Goal: Use online tool/utility: Utilize a website feature to perform a specific function

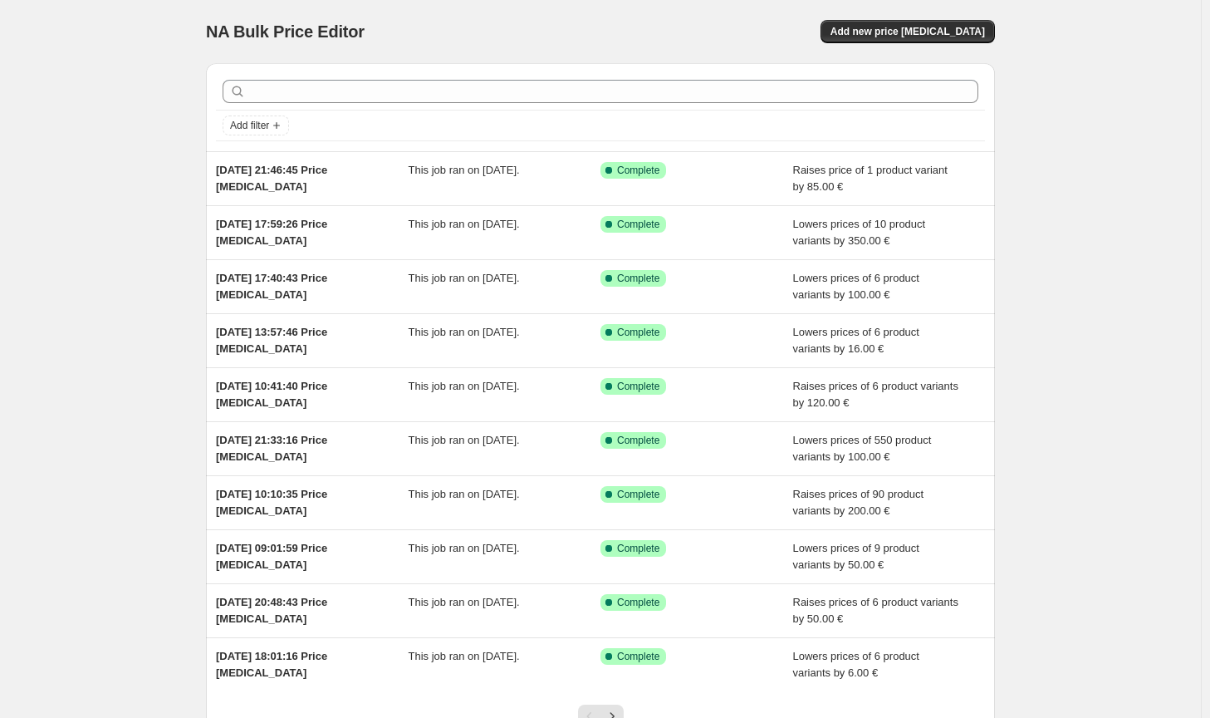
click at [995, 42] on div "Add new price change job" at bounding box center [908, 31] width 174 height 23
click at [990, 39] on button "Add new price change job" at bounding box center [908, 31] width 174 height 23
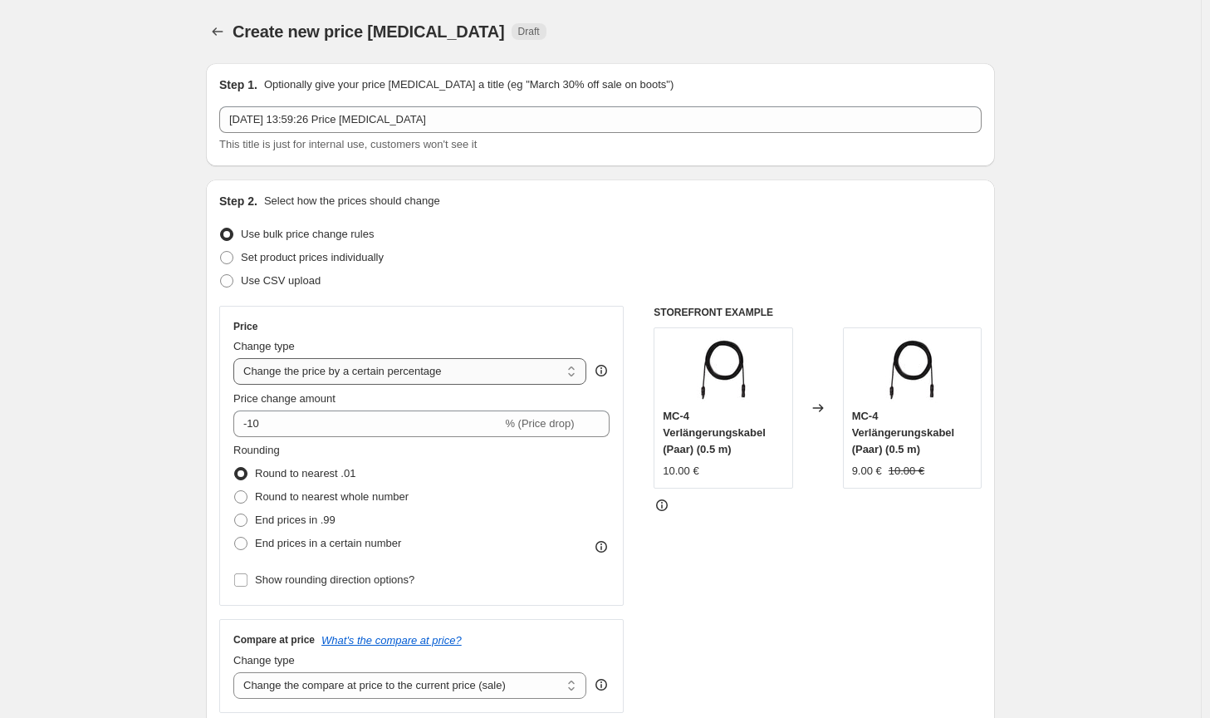
click at [446, 364] on select "Change the price to a certain amount Change the price by a certain amount Chang…" at bounding box center [409, 371] width 353 height 27
select select "by"
click at [237, 358] on select "Change the price to a certain amount Change the price by a certain amount Chang…" at bounding box center [409, 371] width 353 height 27
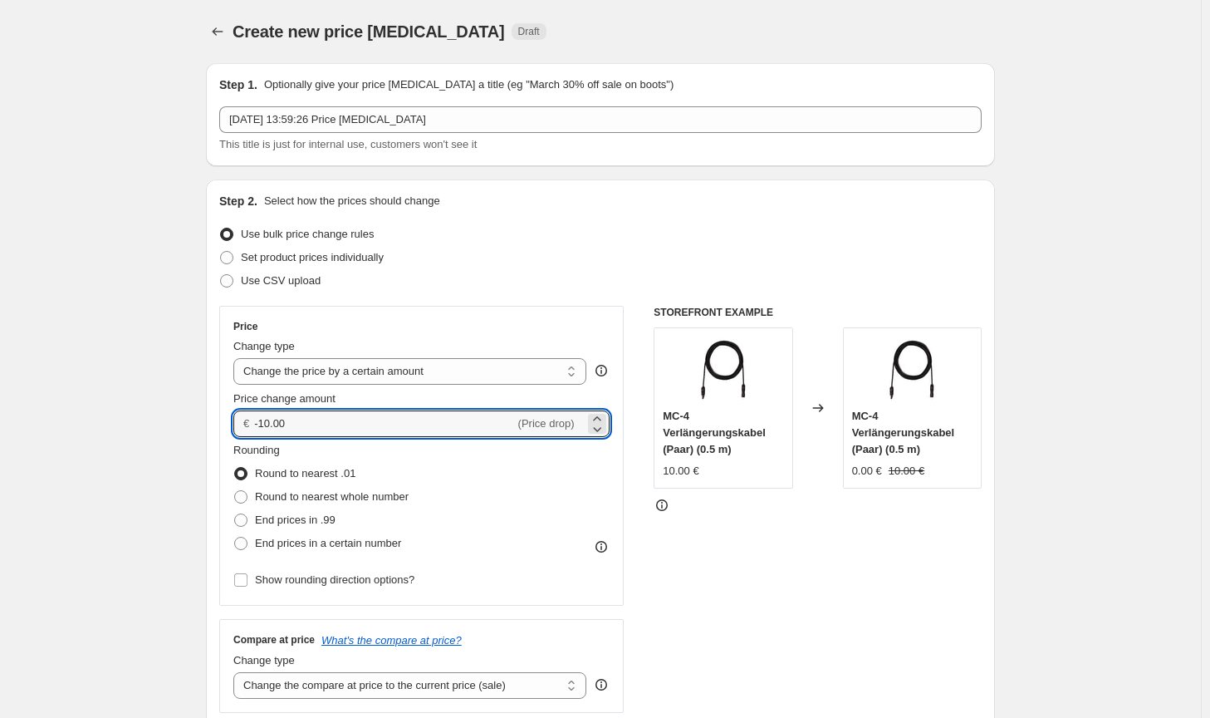
drag, startPoint x: 427, startPoint y: 424, endPoint x: 246, endPoint y: 424, distance: 181.1
click at [246, 424] on div "€ -10.00 (Price drop)" at bounding box center [421, 423] width 376 height 27
drag, startPoint x: 292, startPoint y: 429, endPoint x: 254, endPoint y: 421, distance: 38.9
click at [254, 421] on div "€ 150 (Price increase)" at bounding box center [421, 423] width 376 height 27
type input "149.00"
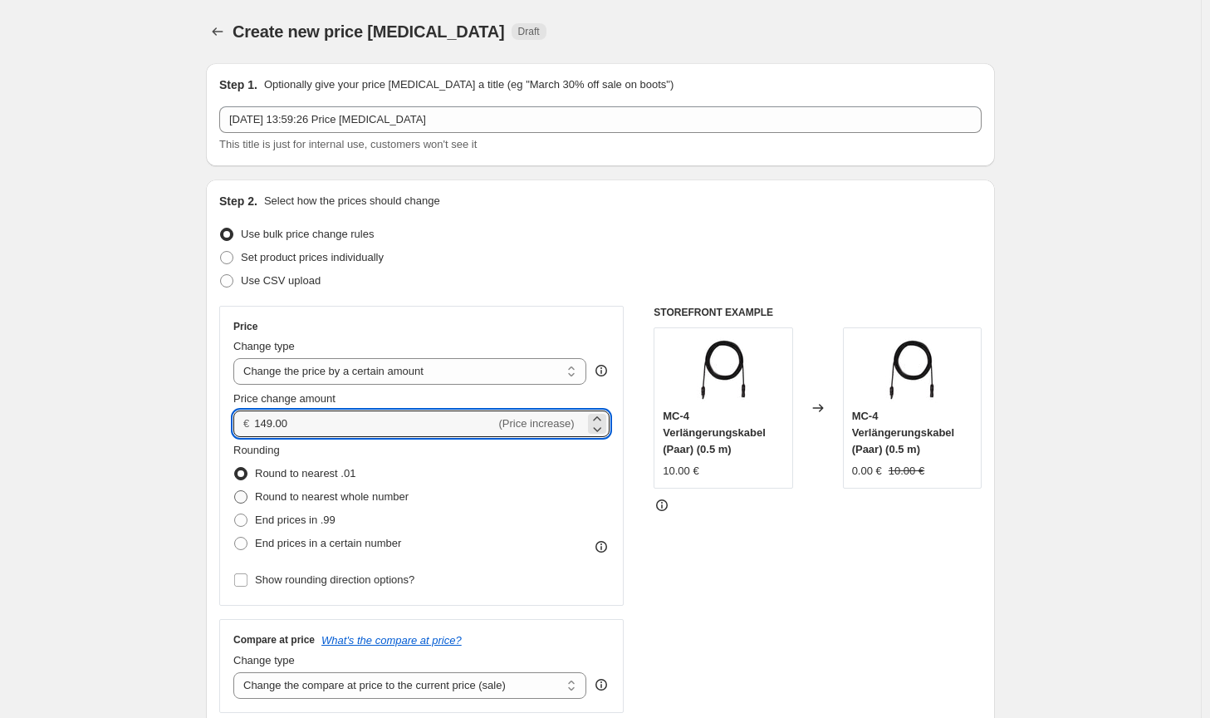
click at [315, 499] on span "Round to nearest whole number" at bounding box center [332, 496] width 154 height 12
click at [235, 491] on input "Round to nearest whole number" at bounding box center [234, 490] width 1 height 1
radio input "true"
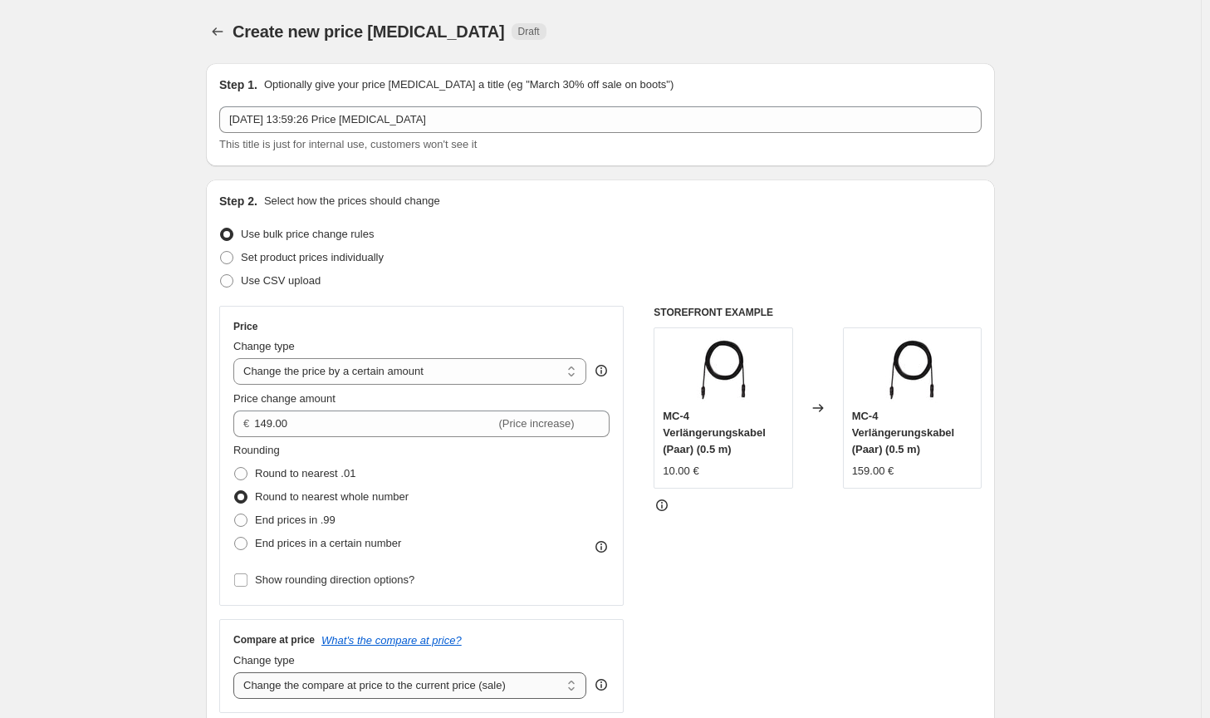
click at [461, 687] on select "Change the compare at price to the current price (sale) Change the compare at p…" at bounding box center [409, 685] width 353 height 27
select select "no_change"
click at [237, 672] on select "Change the compare at price to the current price (sale) Change the compare at p…" at bounding box center [409, 685] width 353 height 27
click at [731, 656] on div "STOREFRONT EXAMPLE MC-4 Verlängerungskabel (Paar) (0.5 m) 10.00 € Changed to MC…" at bounding box center [818, 509] width 328 height 407
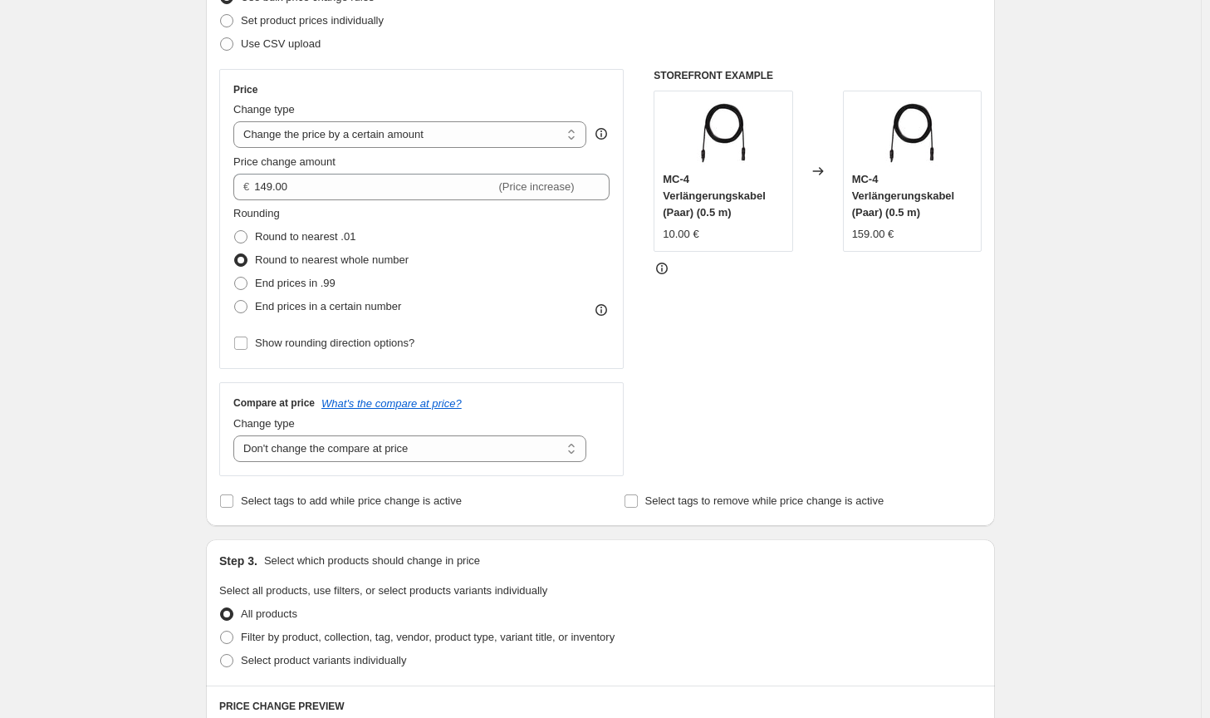
scroll to position [249, 0]
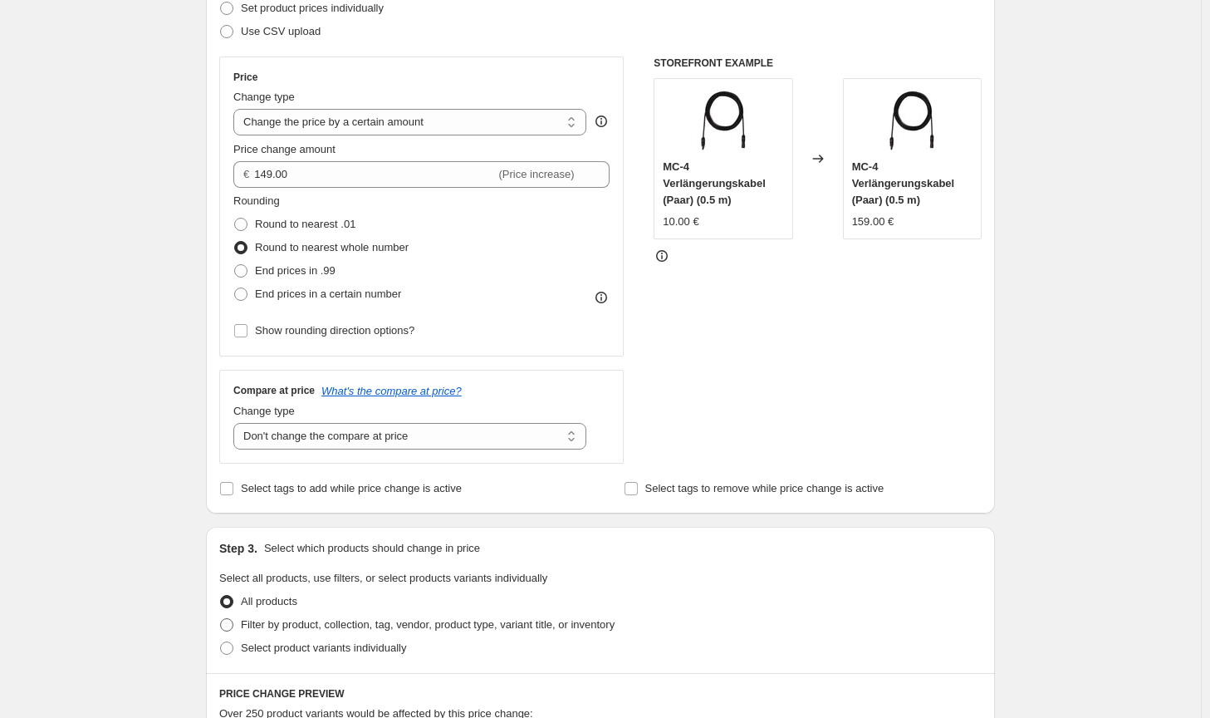
click at [537, 627] on span "Filter by product, collection, tag, vendor, product type, variant title, or inv…" at bounding box center [428, 624] width 374 height 12
click at [221, 619] on input "Filter by product, collection, tag, vendor, product type, variant title, or inv…" at bounding box center [220, 618] width 1 height 1
radio input "true"
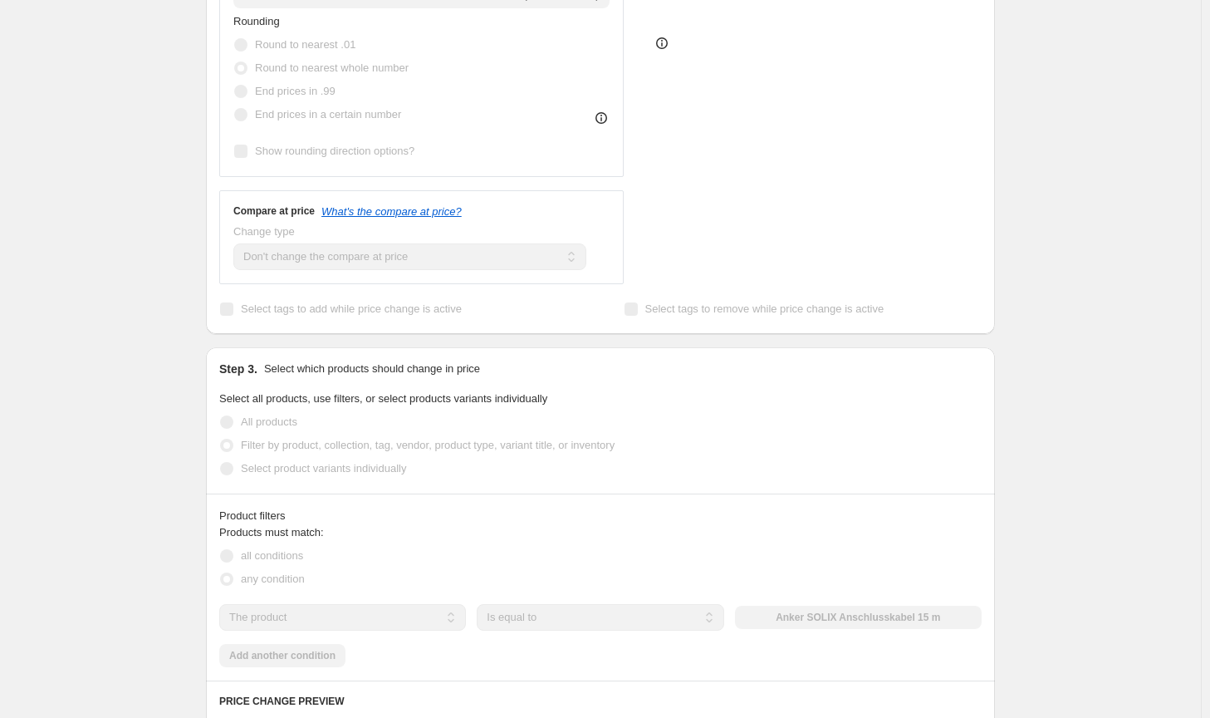
scroll to position [581, 0]
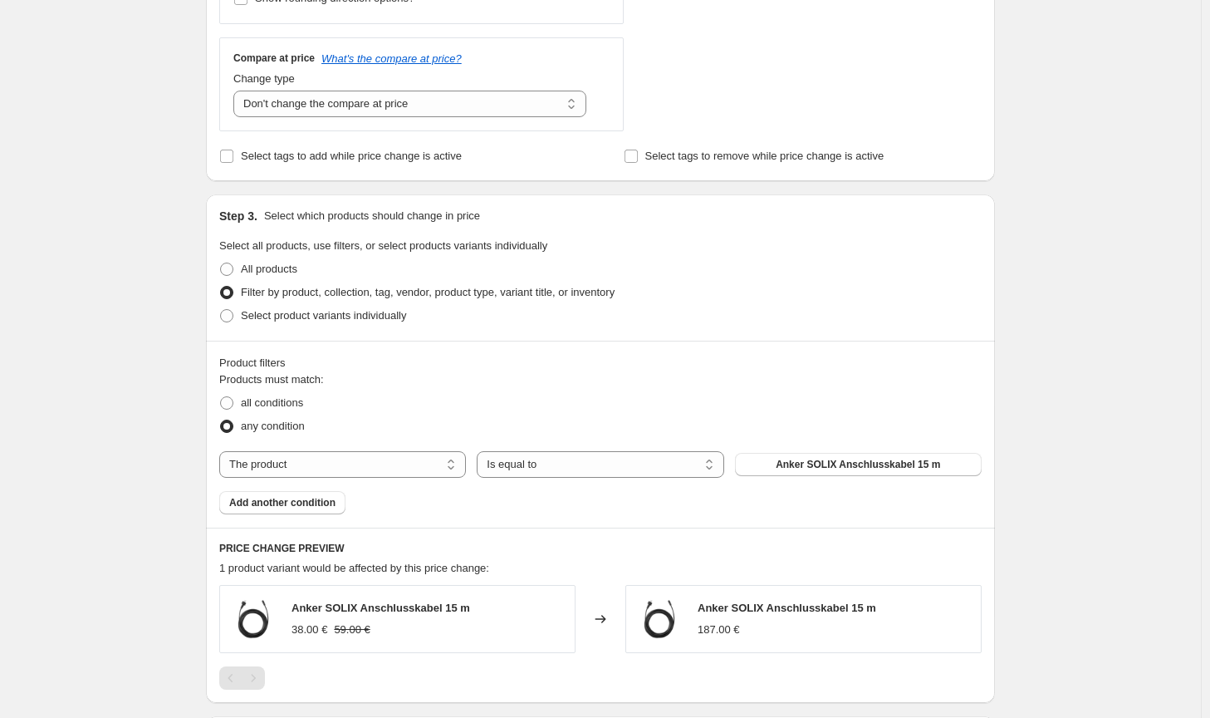
click at [866, 468] on span "Anker SOLIX Anschlusskabel 15 m" at bounding box center [858, 464] width 164 height 13
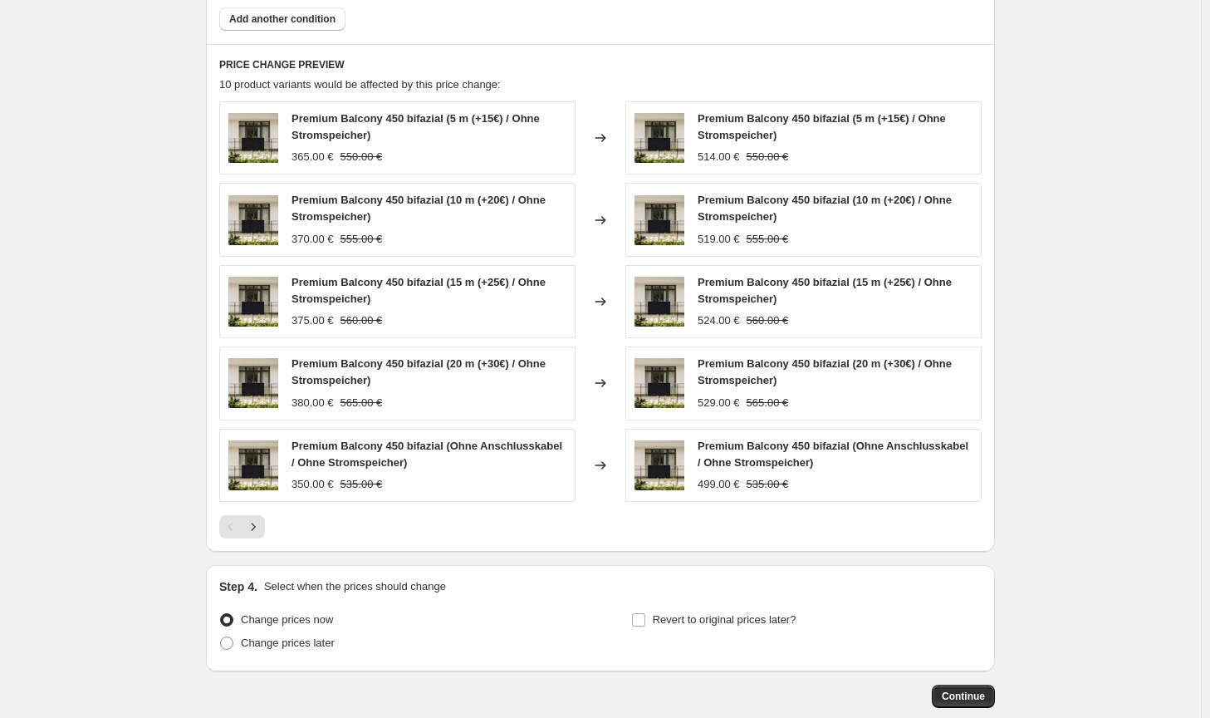
scroll to position [1080, 0]
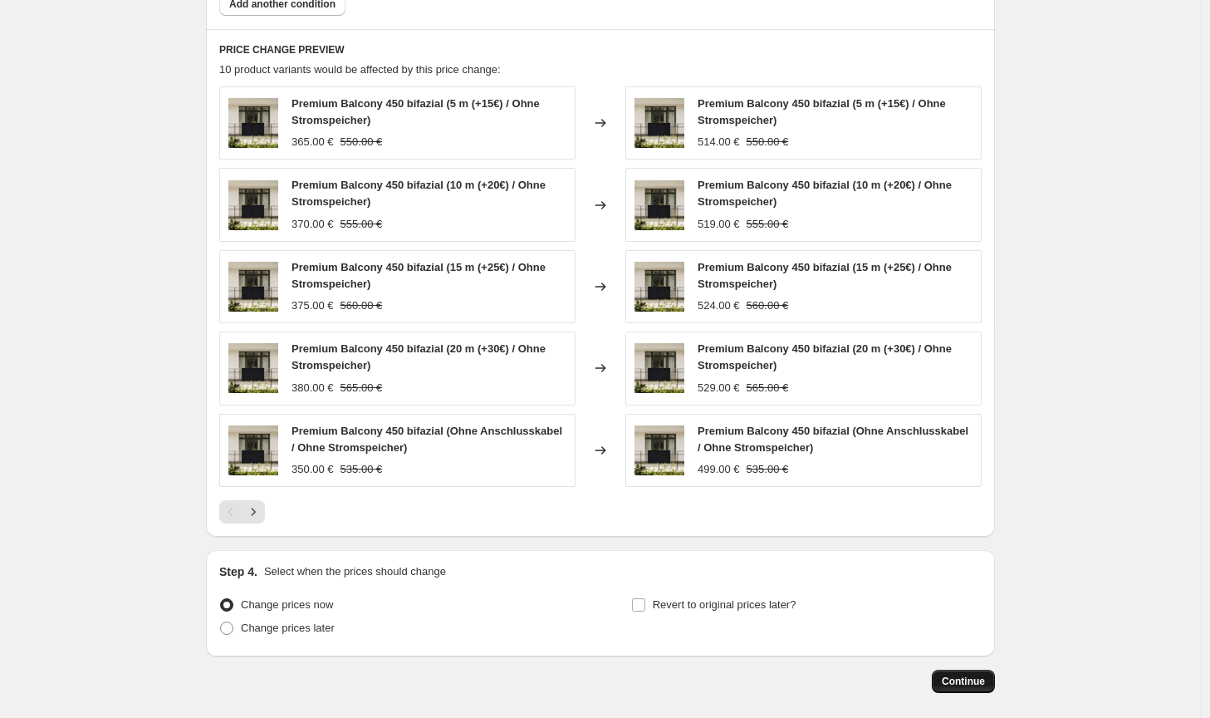
click at [967, 672] on button "Continue" at bounding box center [963, 680] width 63 height 23
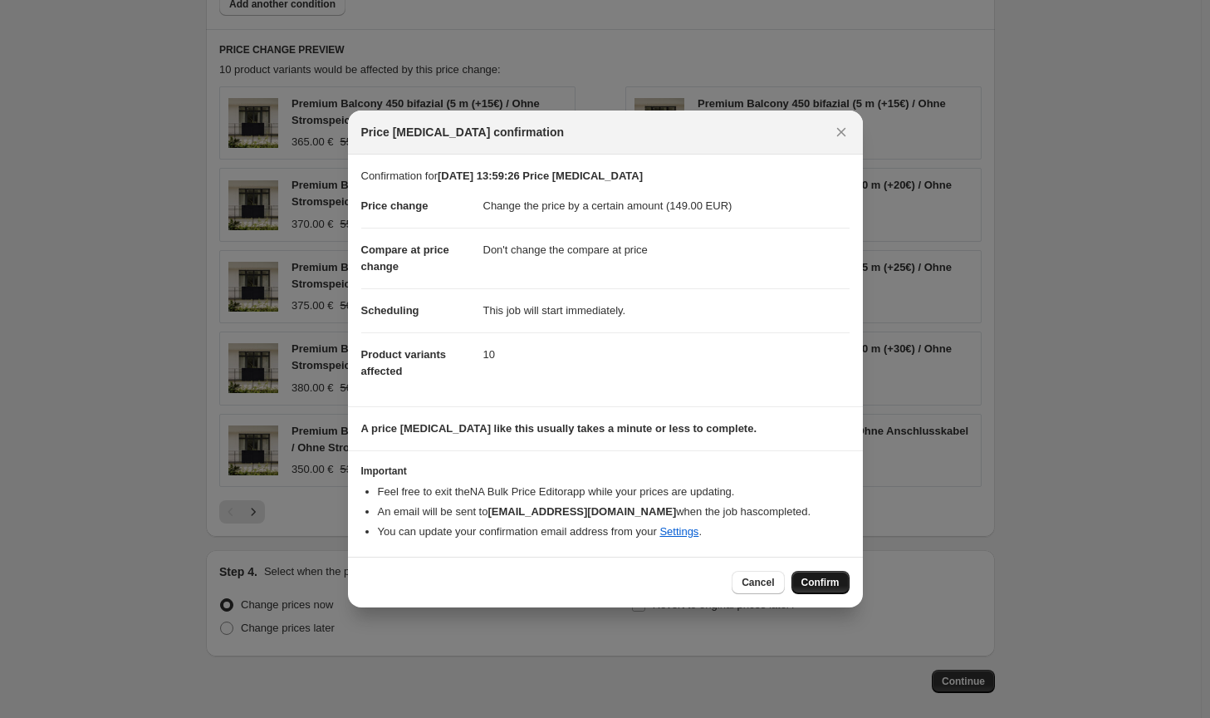
click at [831, 586] on span "Confirm" at bounding box center [821, 582] width 38 height 13
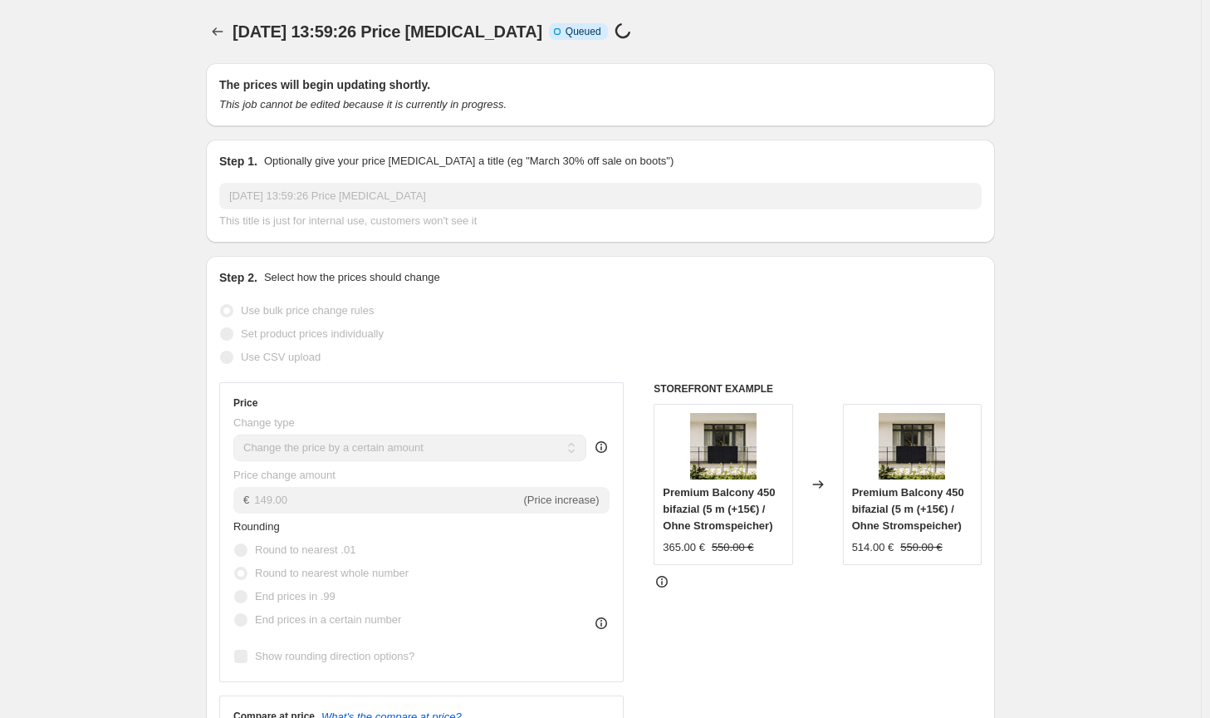
scroll to position [1080, 0]
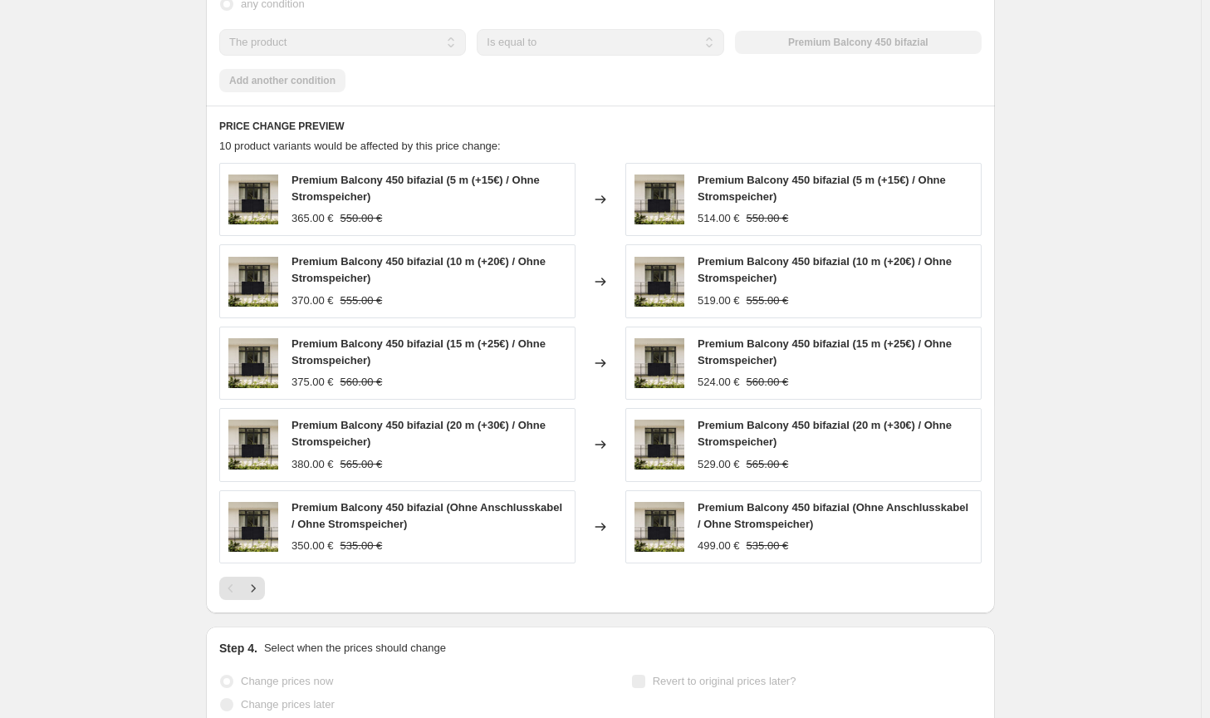
select select "by"
select select "no_change"
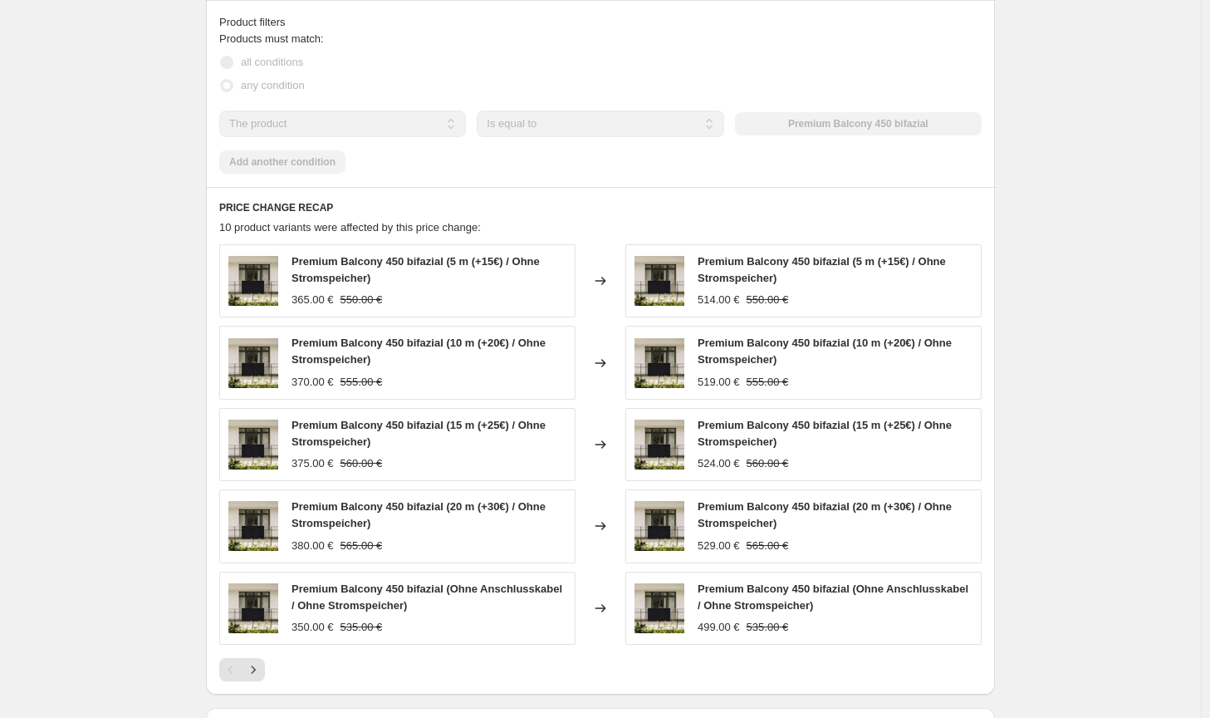
scroll to position [0, 0]
